Goal: Transaction & Acquisition: Purchase product/service

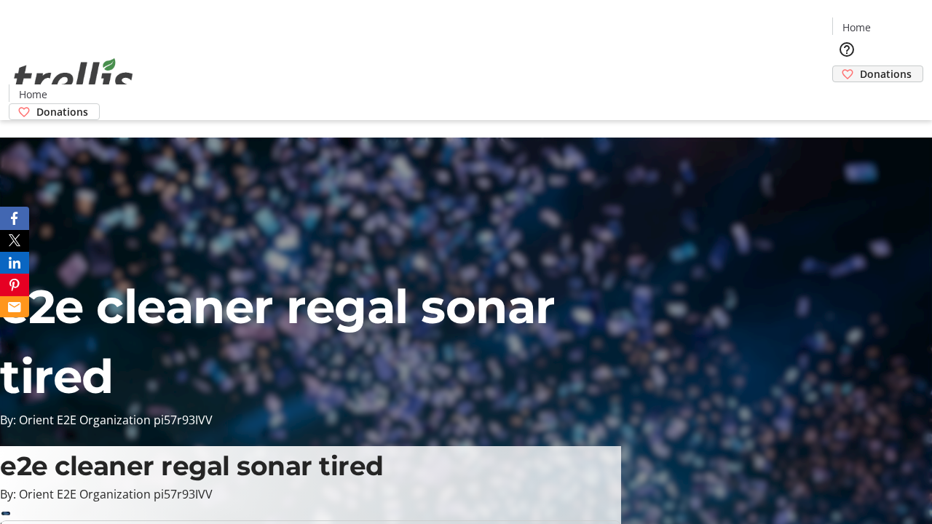
click at [860, 66] on span "Donations" at bounding box center [886, 73] width 52 height 15
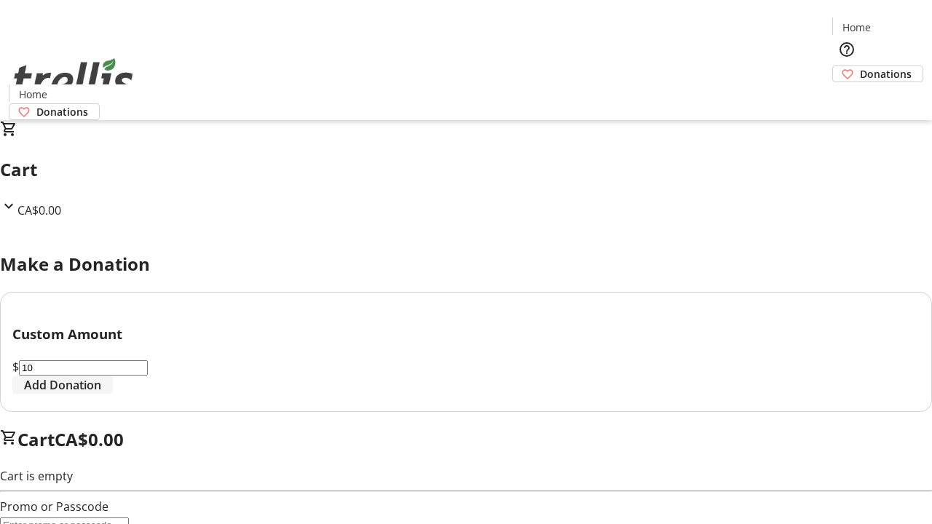
click at [101, 394] on span "Add Donation" at bounding box center [62, 384] width 77 height 17
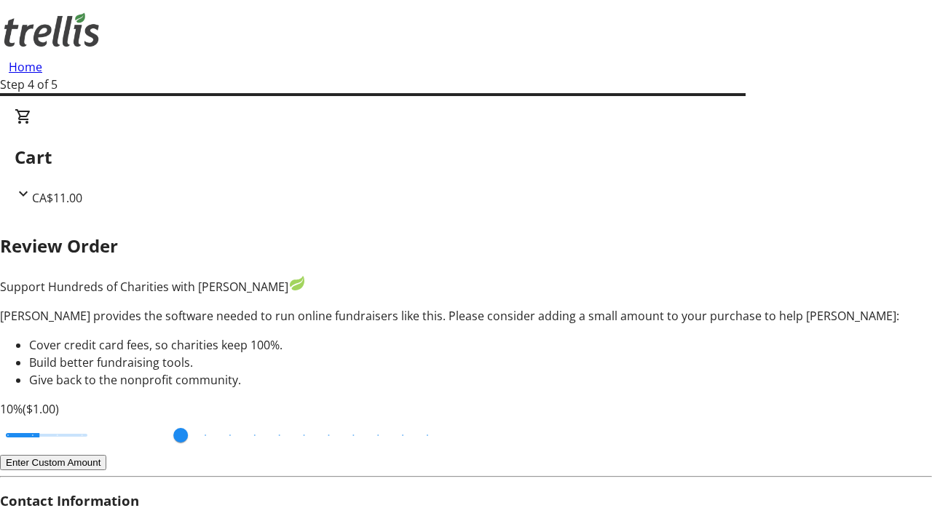
type input "3"
click at [98, 419] on input "Cover fees percentage" at bounding box center [47, 435] width 112 height 32
